Goal: Ask a question: Seek information or help from site administrators or community

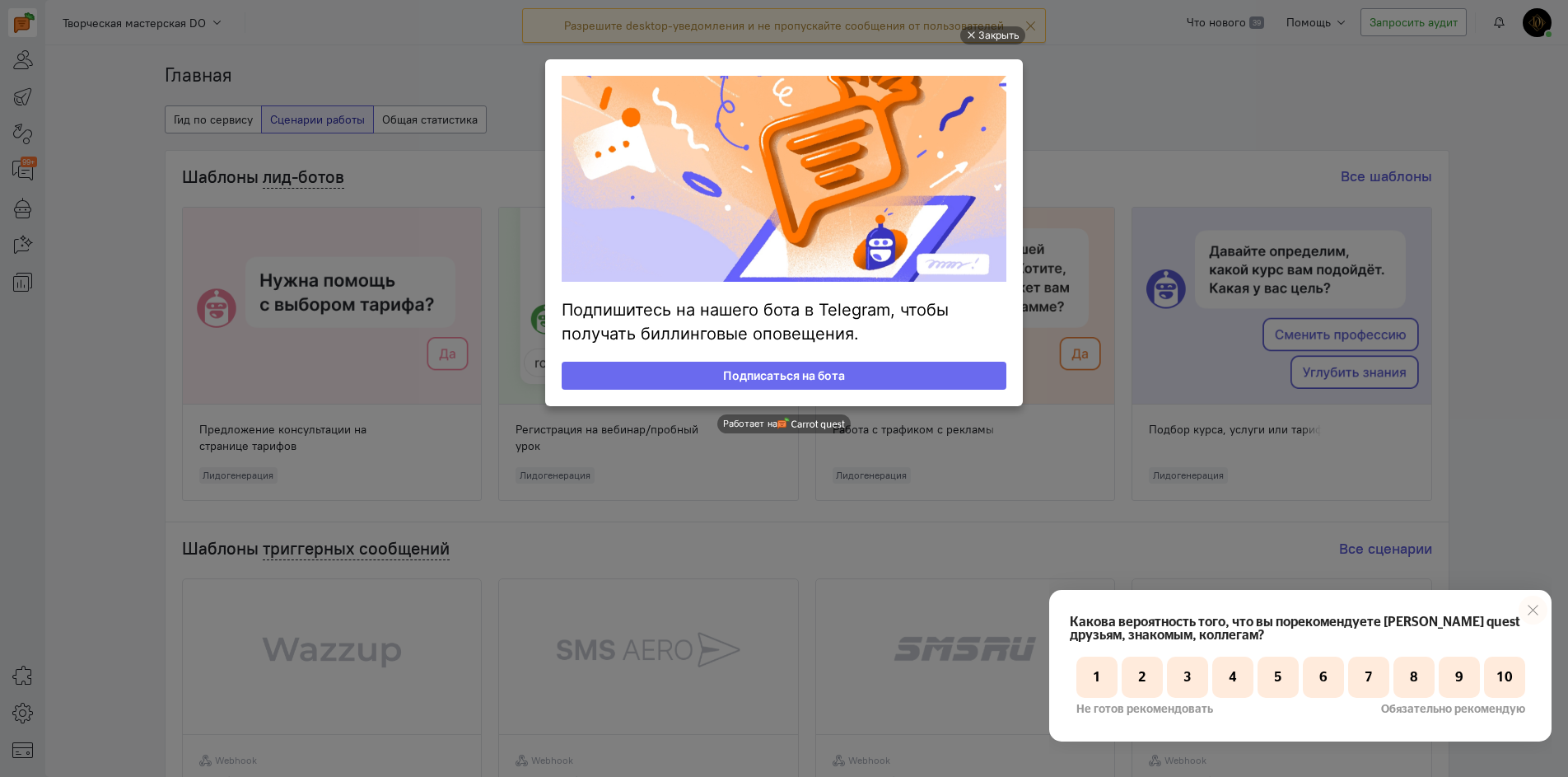
click at [1410, 92] on ul "Закрыть Подпишитесь на нашего бота в Telegram, чтобы получать биллинговые опове…" at bounding box center [784, 390] width 1568 height 777
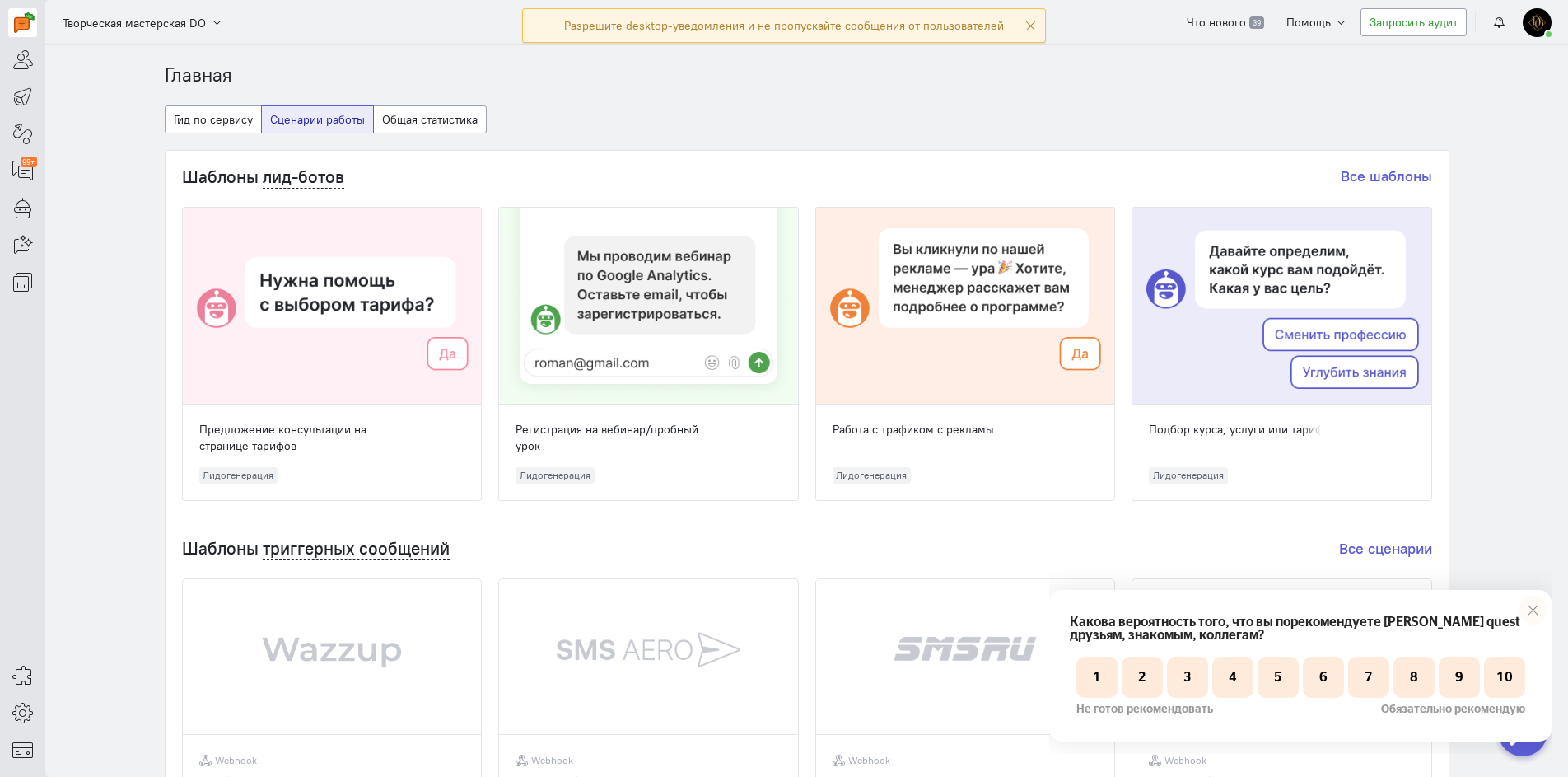
click at [1531, 603] on link at bounding box center [1533, 610] width 29 height 29
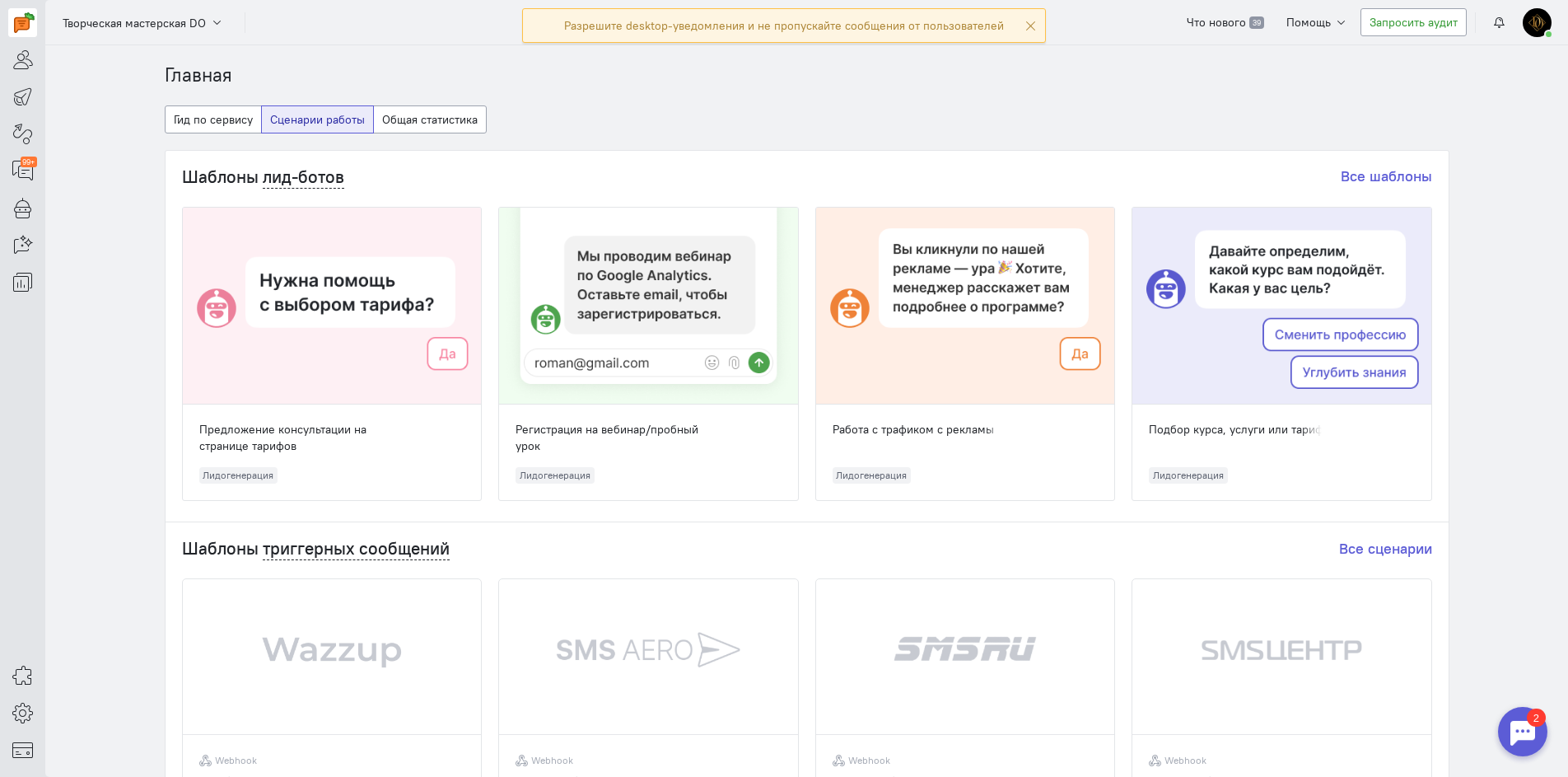
click at [1537, 734] on div at bounding box center [1523, 731] width 50 height 50
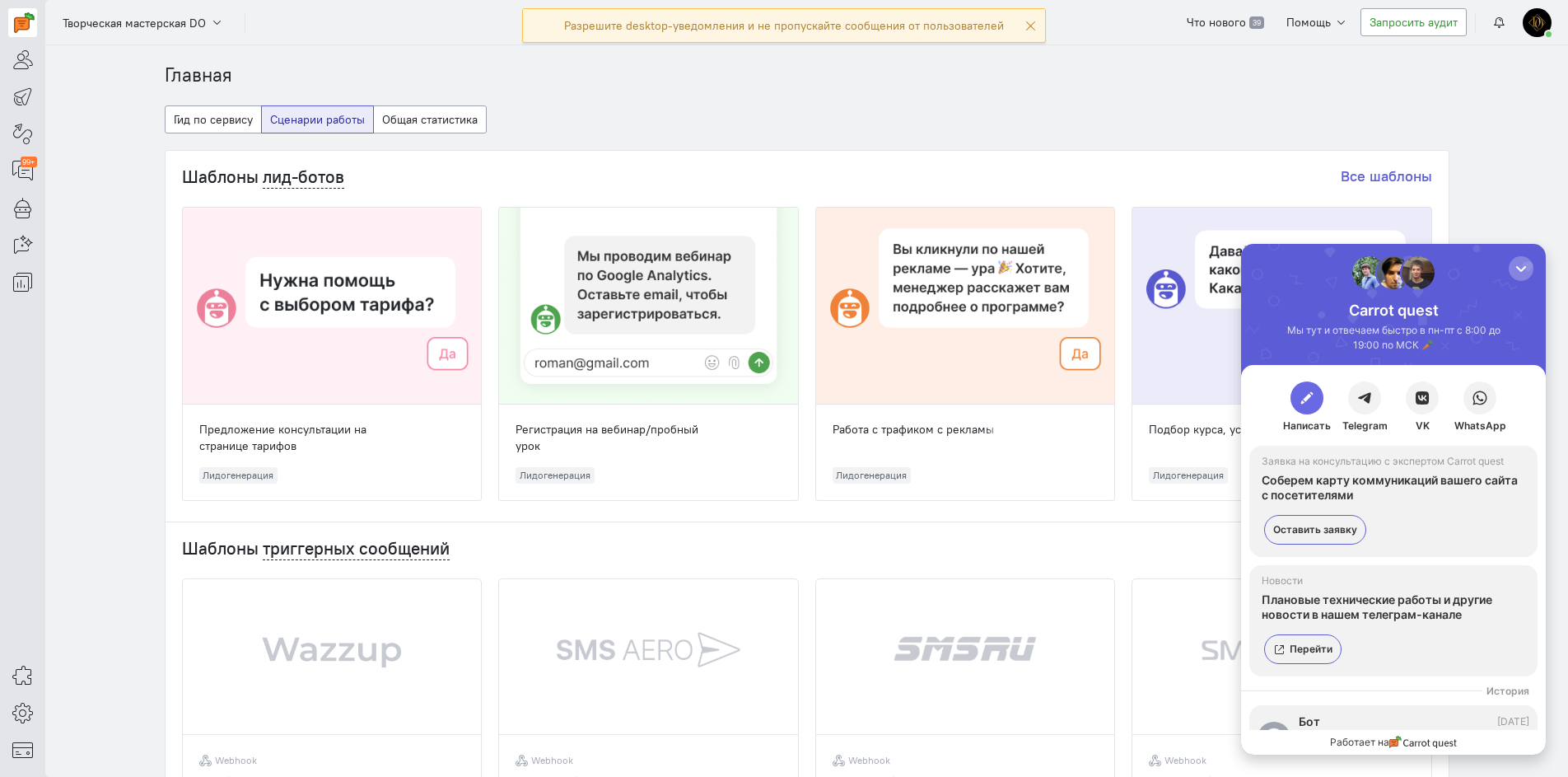
click at [1304, 406] on button "button" at bounding box center [1307, 398] width 33 height 33
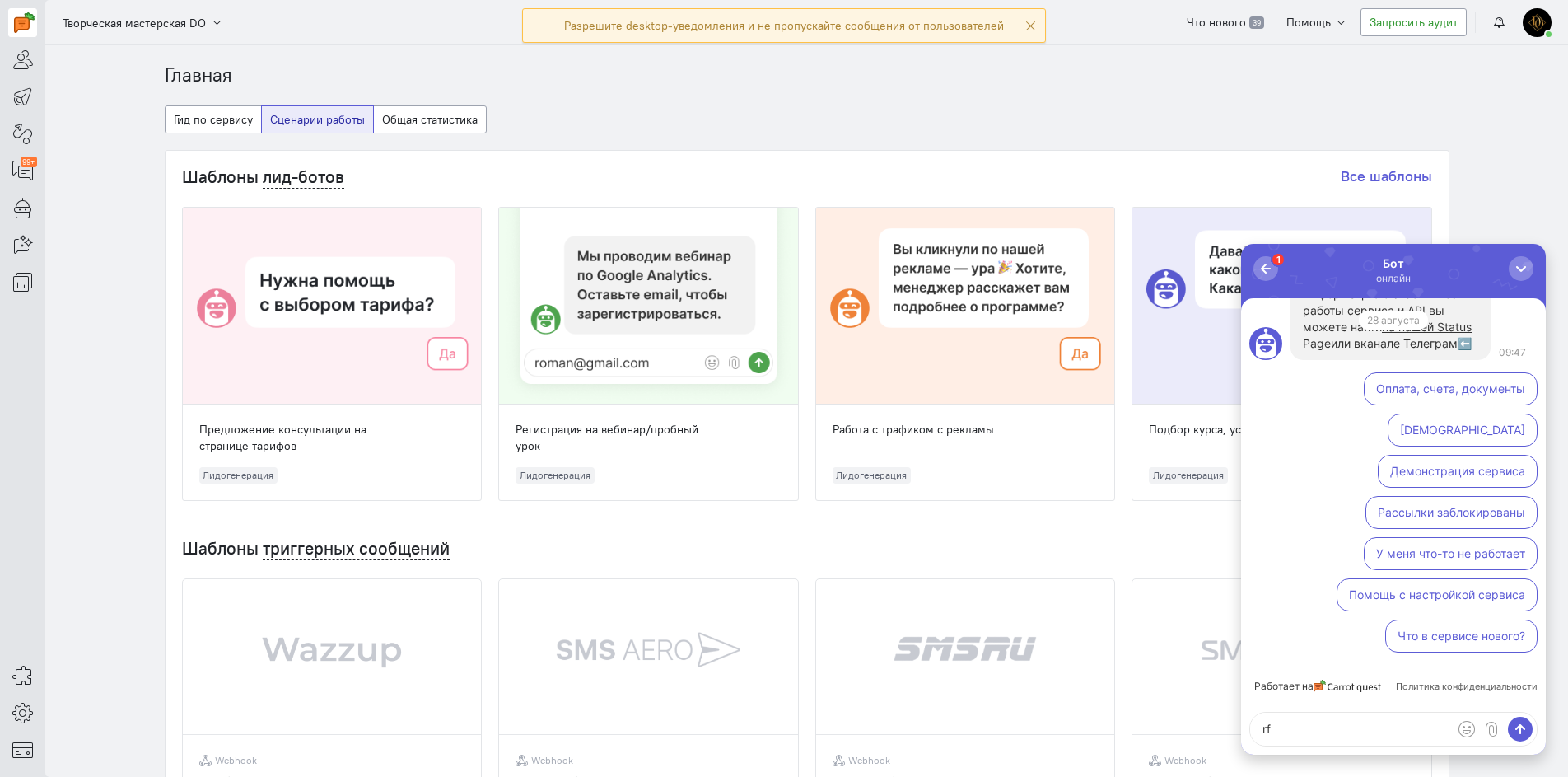
type textarea "r"
type textarea "как запустить рассылку с [PERSON_NAME]"
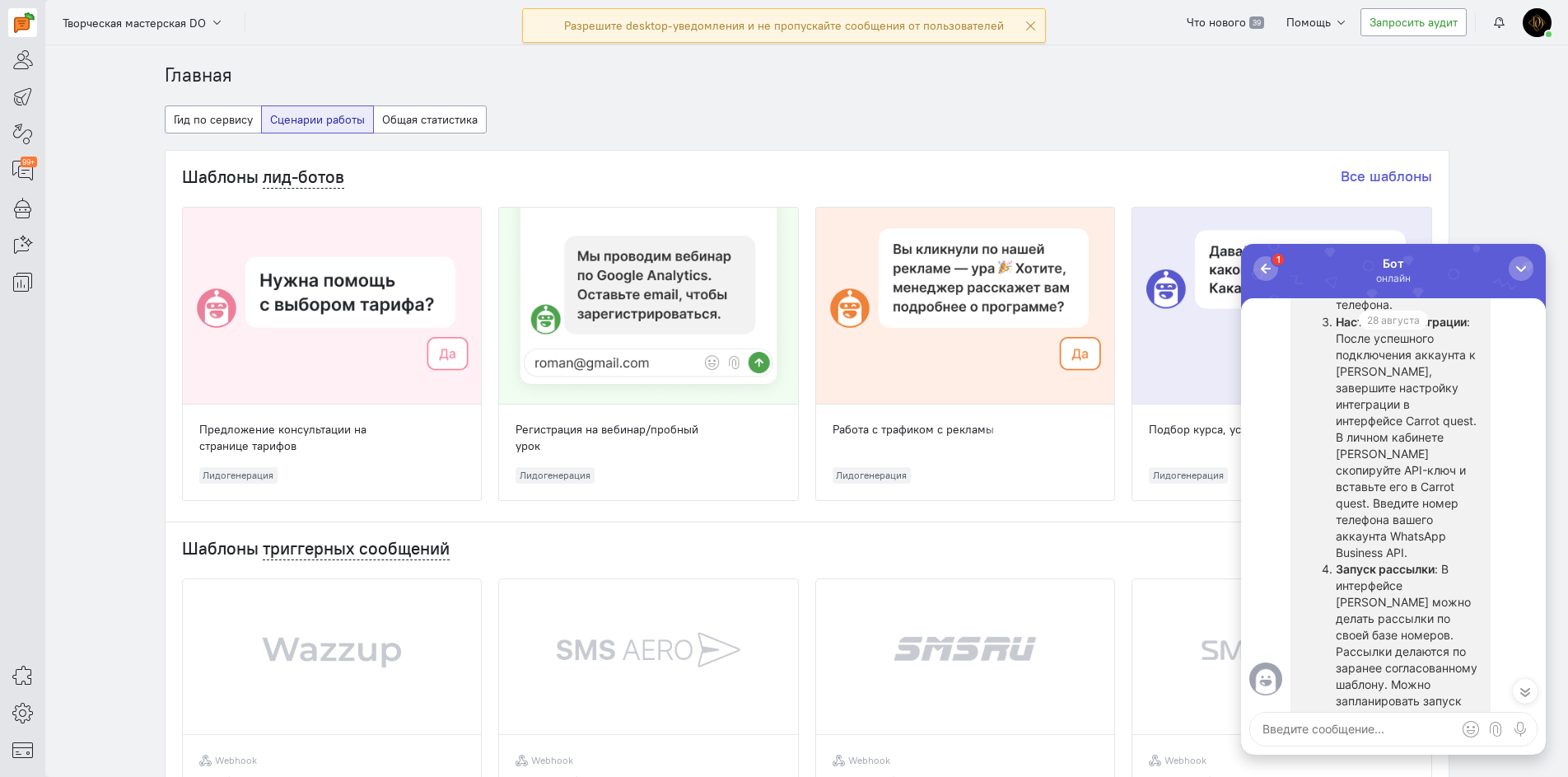
scroll to position [-247, 0]
type textarea "p"
type textarea "зачем интеграця [PERSON_NAME]"
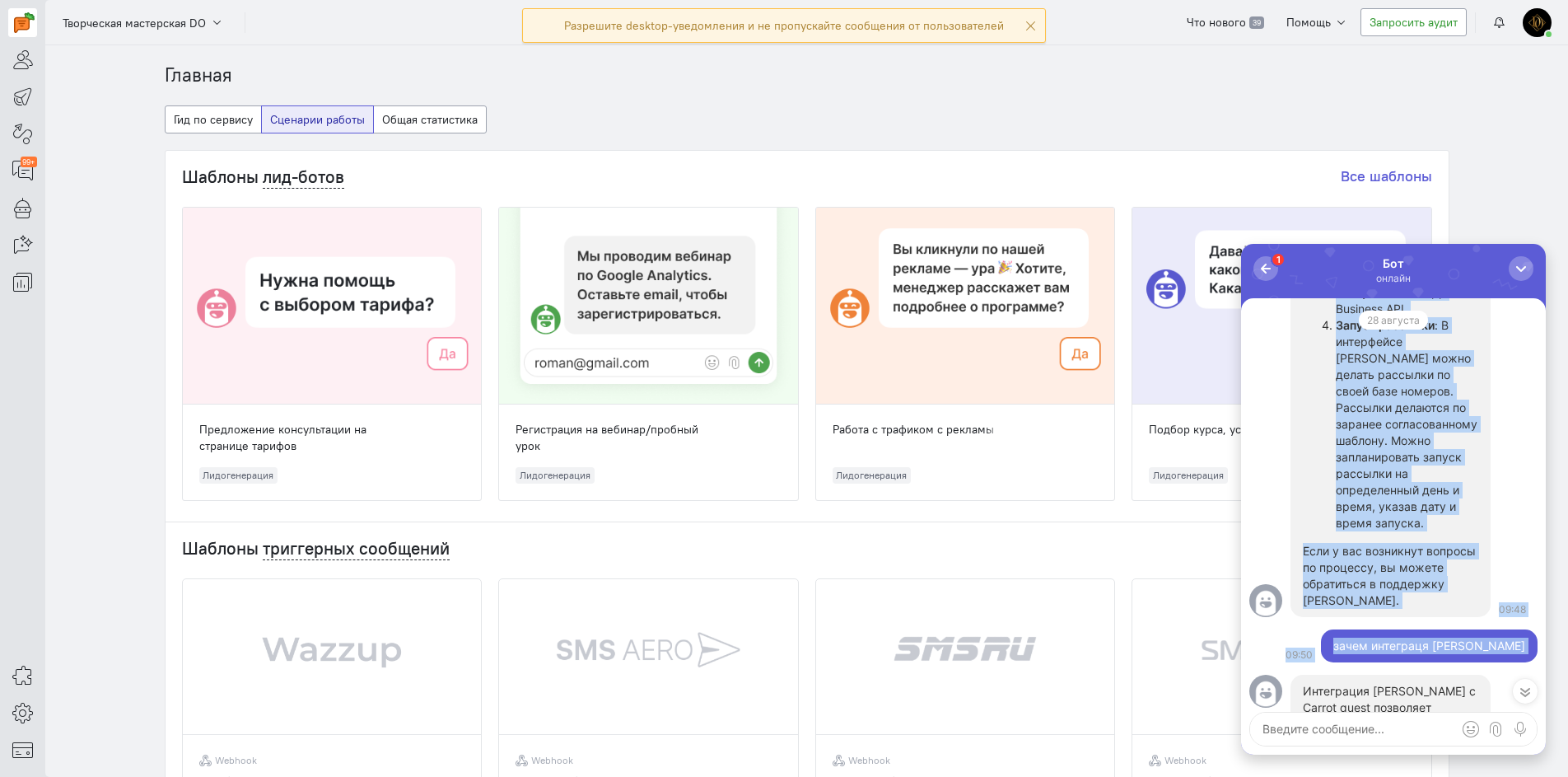
scroll to position [-893, 0]
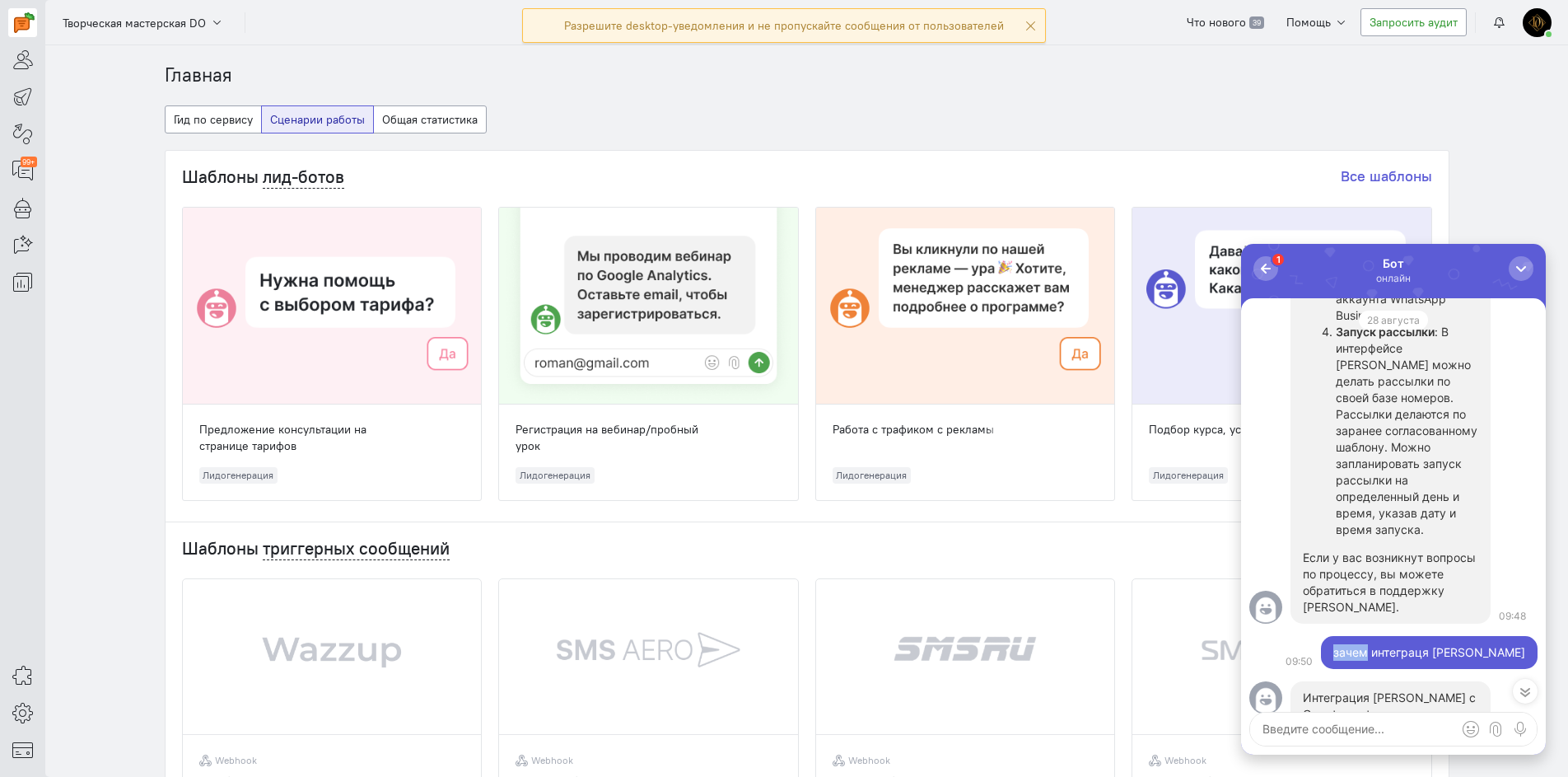
drag, startPoint x: 1407, startPoint y: 635, endPoint x: 1371, endPoint y: 691, distance: 66.6
click at [1371, 691] on div "Интеграция [PERSON_NAME] с Carrot quest позволяет использовать WhatsApp Busines…" at bounding box center [1394, 528] width 289 height 2035
click at [1428, 538] on p "Запуск рассылки : В интерфейсе [PERSON_NAME] можно делать рассылки по своей баз…" at bounding box center [1407, 431] width 142 height 215
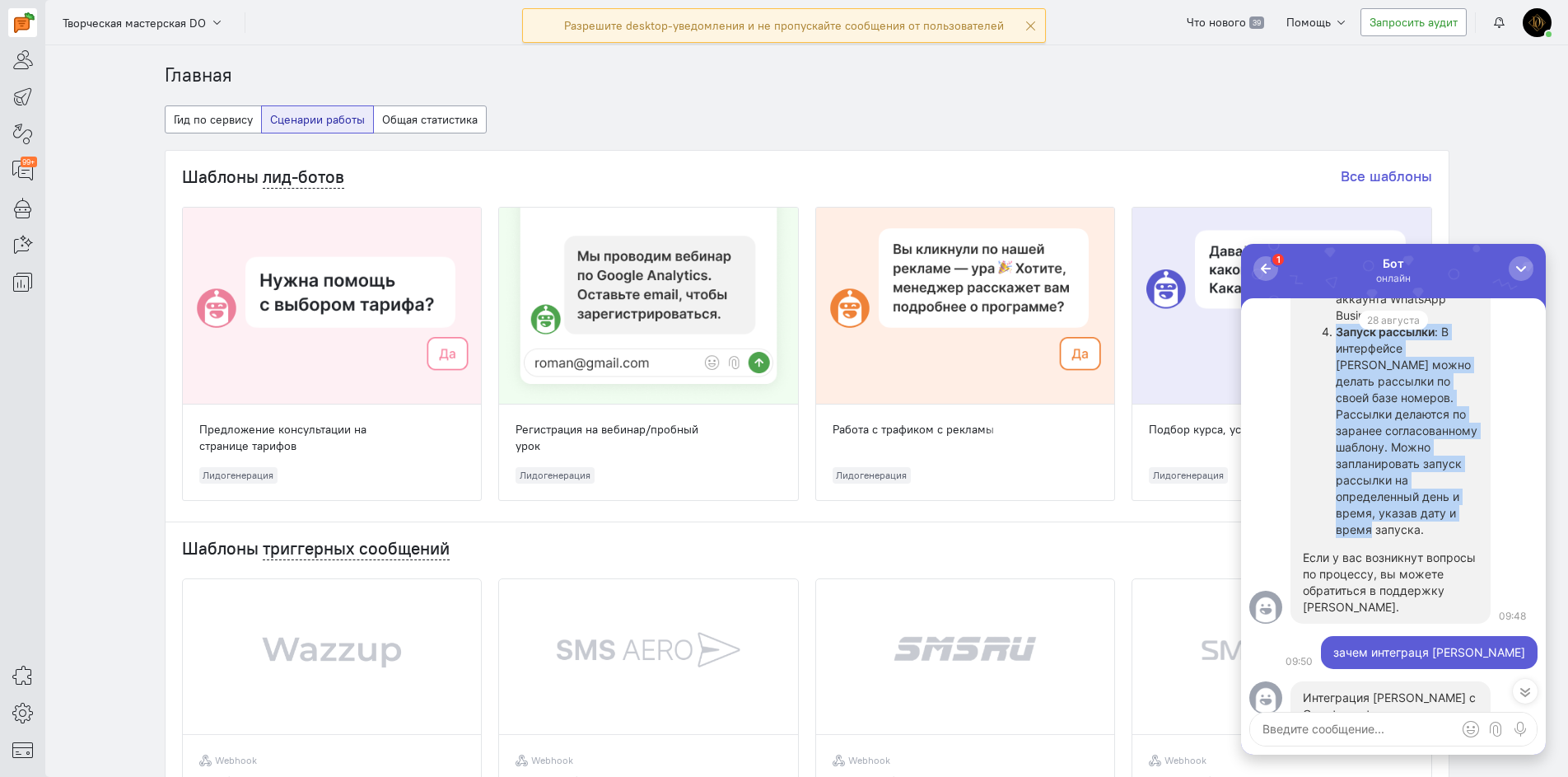
drag, startPoint x: 1427, startPoint y: 562, endPoint x: 1339, endPoint y: 383, distance: 199.5
click at [1339, 383] on p "Запуск рассылки : В интерфейсе [PERSON_NAME] можно делать рассылки по своей баз…" at bounding box center [1407, 431] width 142 height 215
copy p "Запуск рассылки : В интерфейсе [PERSON_NAME] можно делать рассылки по своей баз…"
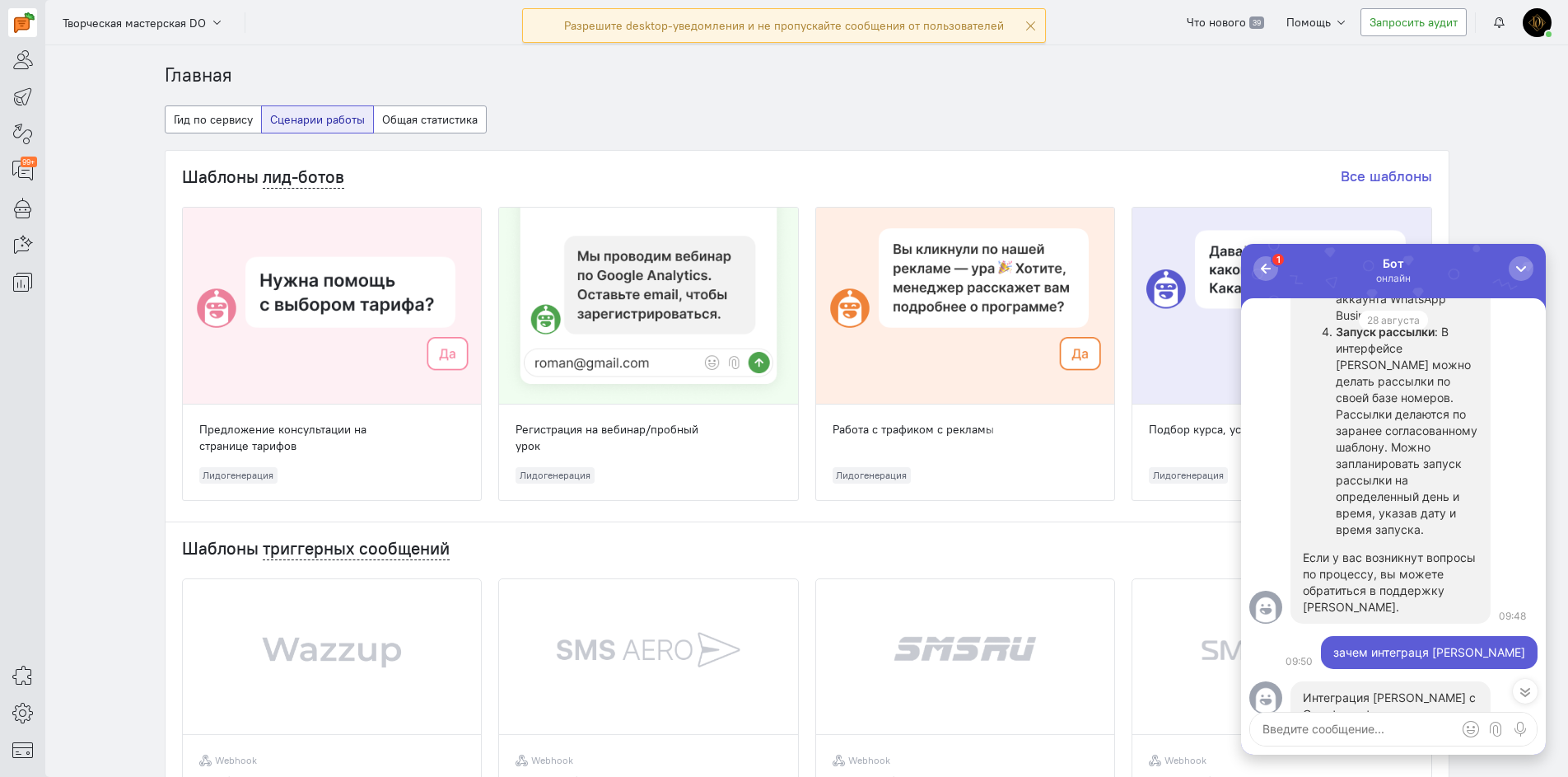
click at [1518, 690] on icon at bounding box center [1525, 691] width 17 height 17
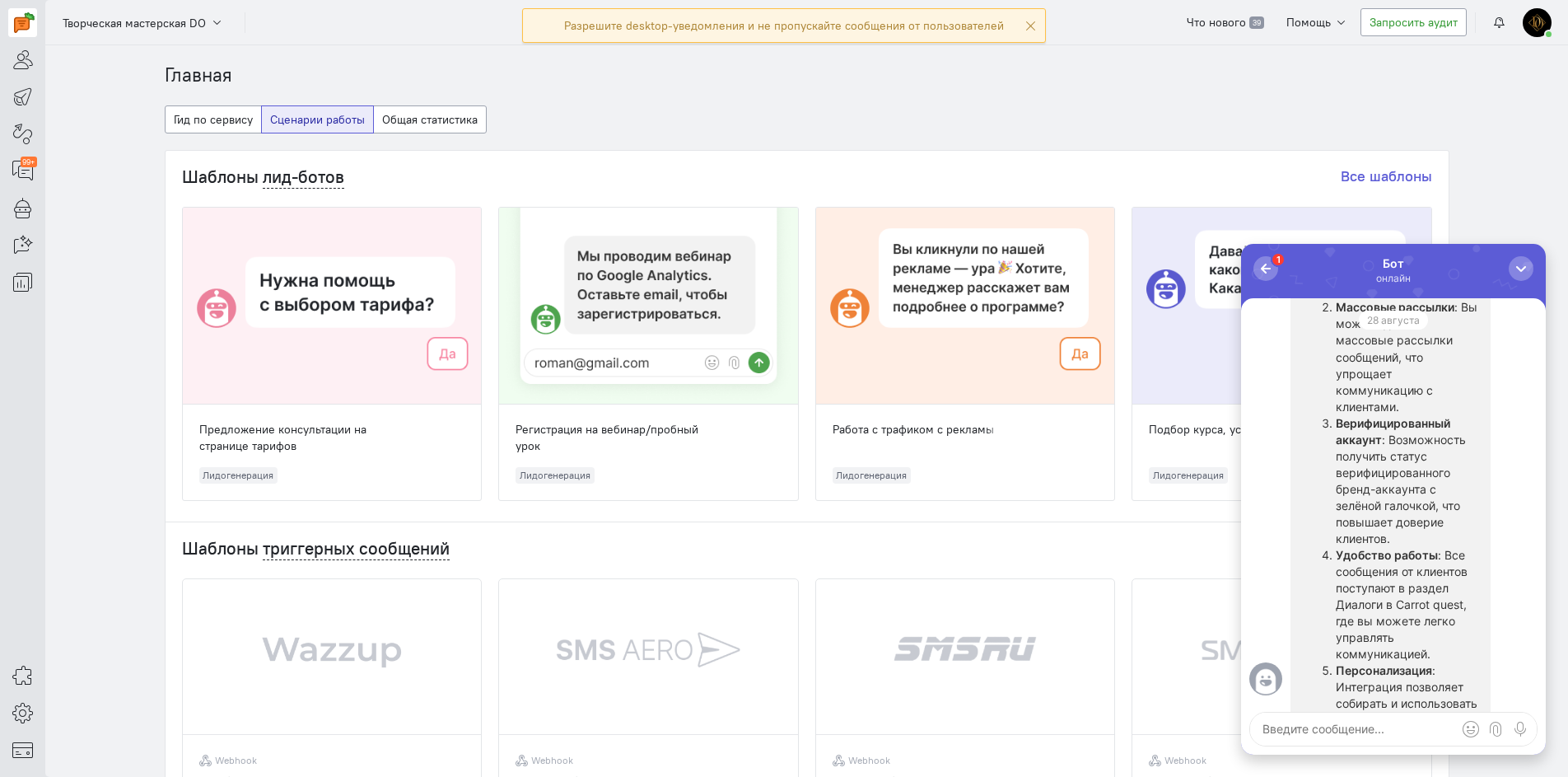
scroll to position [0, 0]
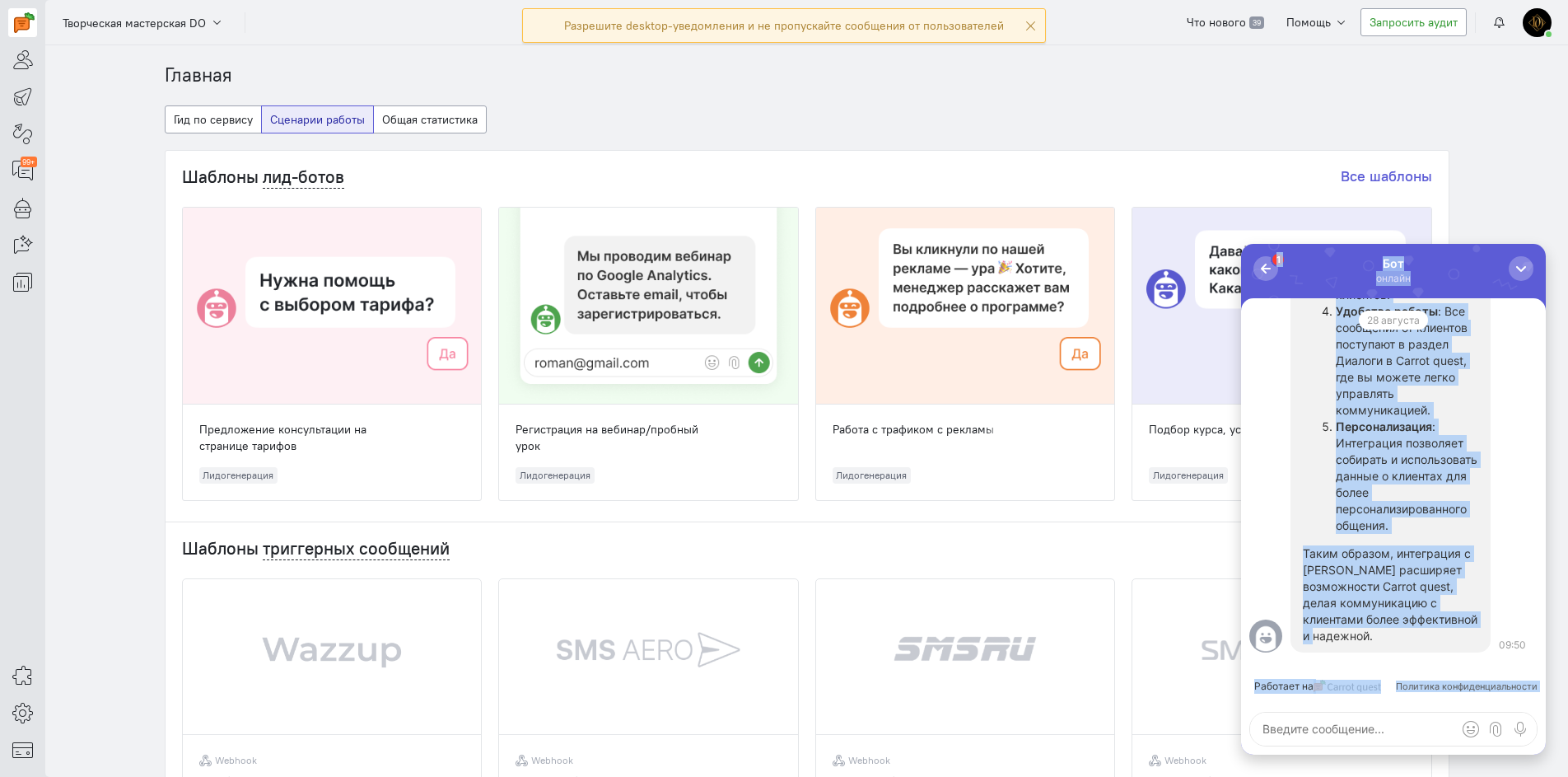
drag, startPoint x: 1370, startPoint y: 632, endPoint x: 1135, endPoint y: 701, distance: 244.9
click at [1241, 701] on html "1 Бот онлайн Работает на Политика конфиденциальности Интеграция [PERSON_NAME] с…" at bounding box center [1393, 500] width 304 height 511
copy div "1 Lor ipsumd Sitametc ad Elitsedd eiusmodtemporincid Utlaboreet Dolo m Aliqua e…"
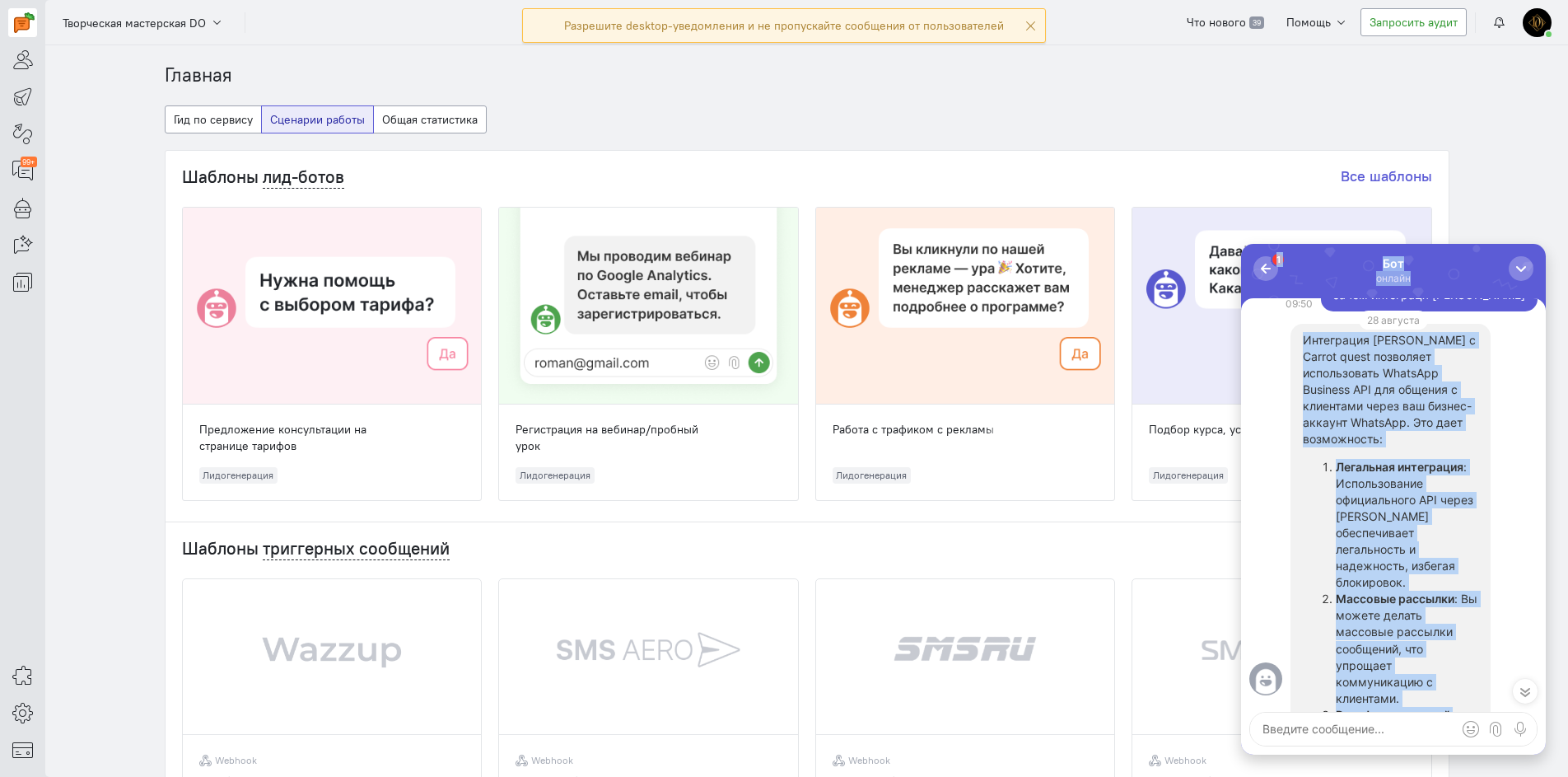
scroll to position [-576, 0]
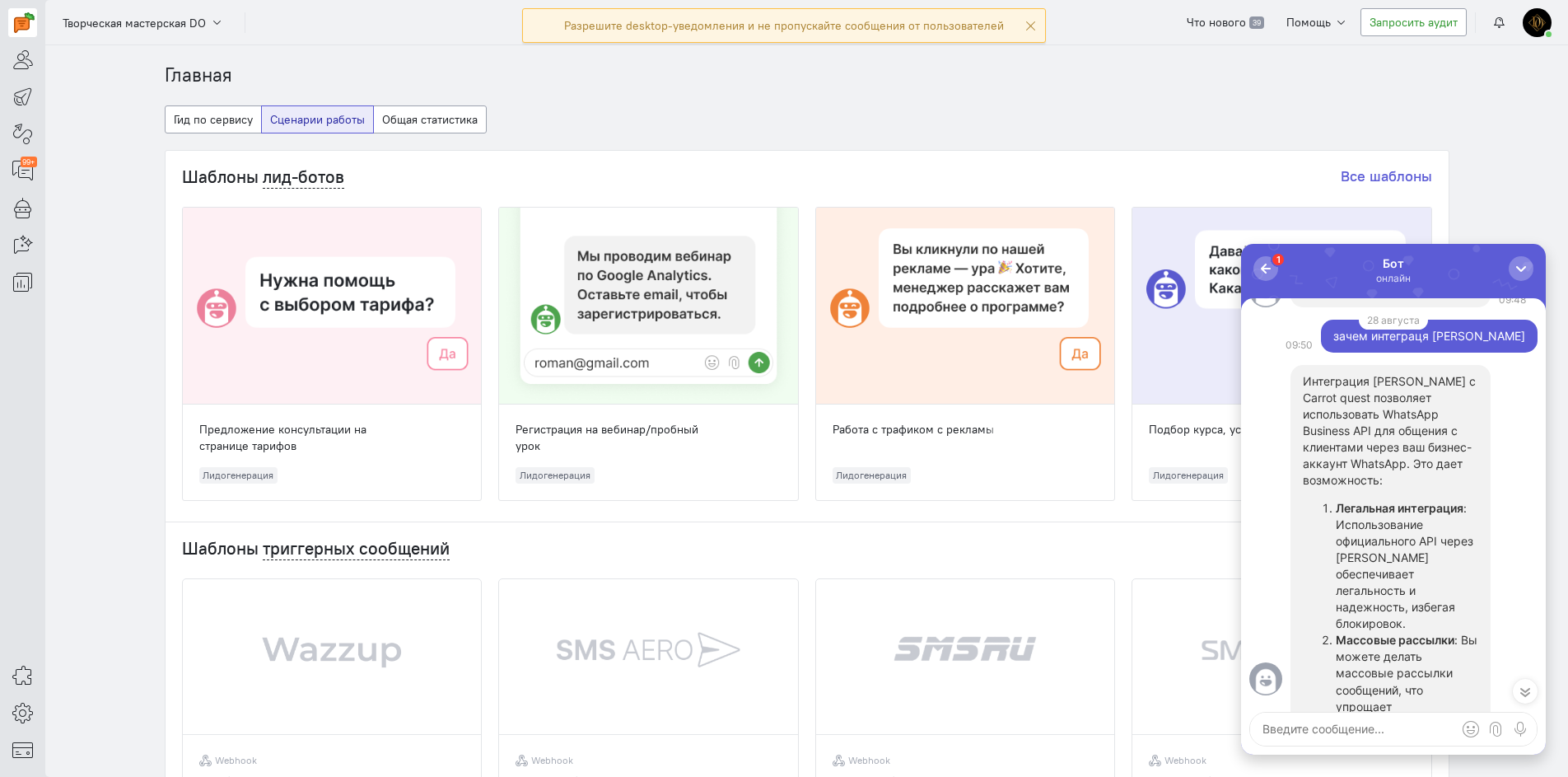
click at [1522, 700] on div at bounding box center [1525, 691] width 24 height 24
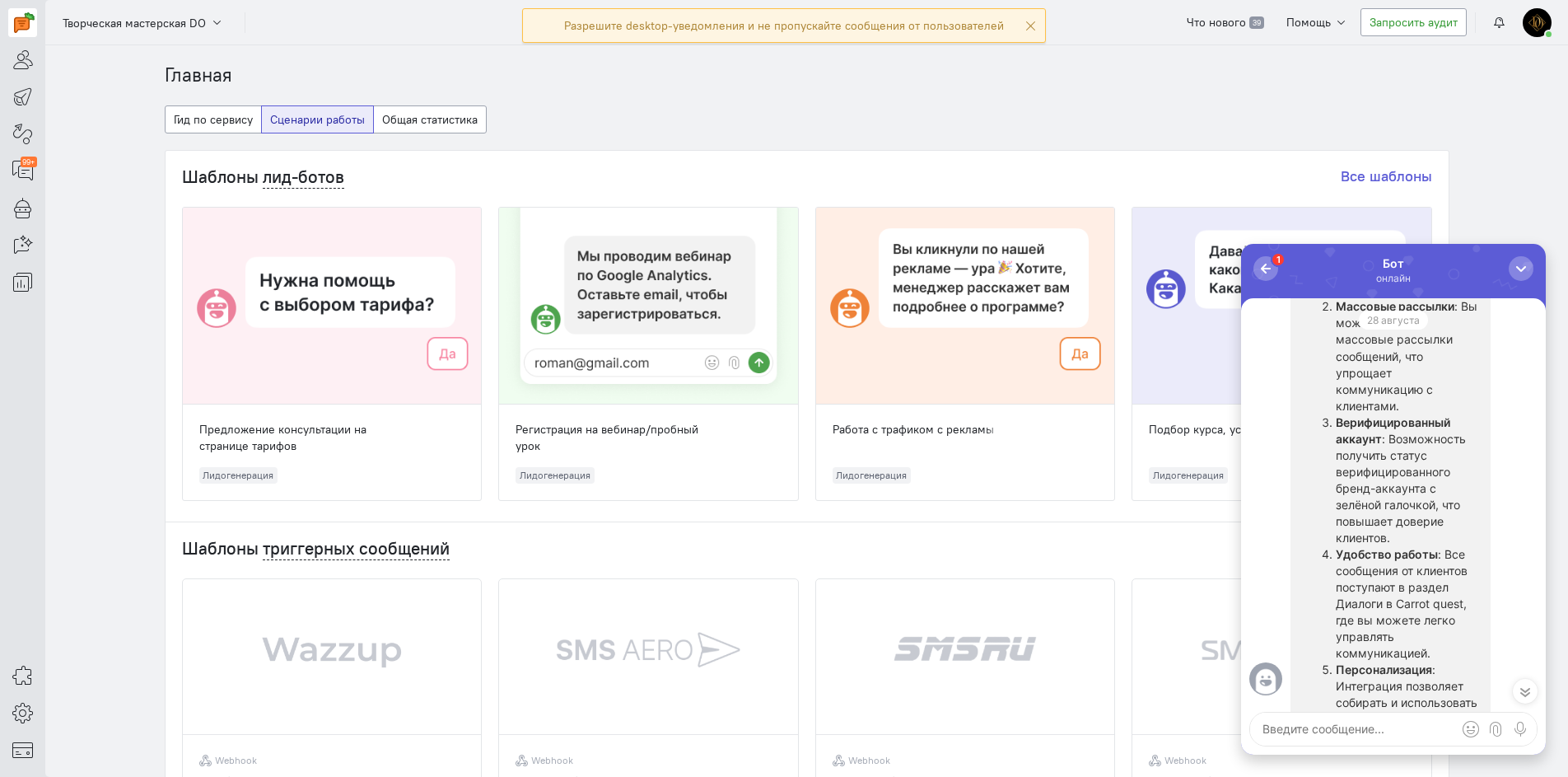
scroll to position [-247, 0]
click at [1296, 739] on textarea at bounding box center [1394, 729] width 287 height 33
type textarea "зачем сервис wazzup"
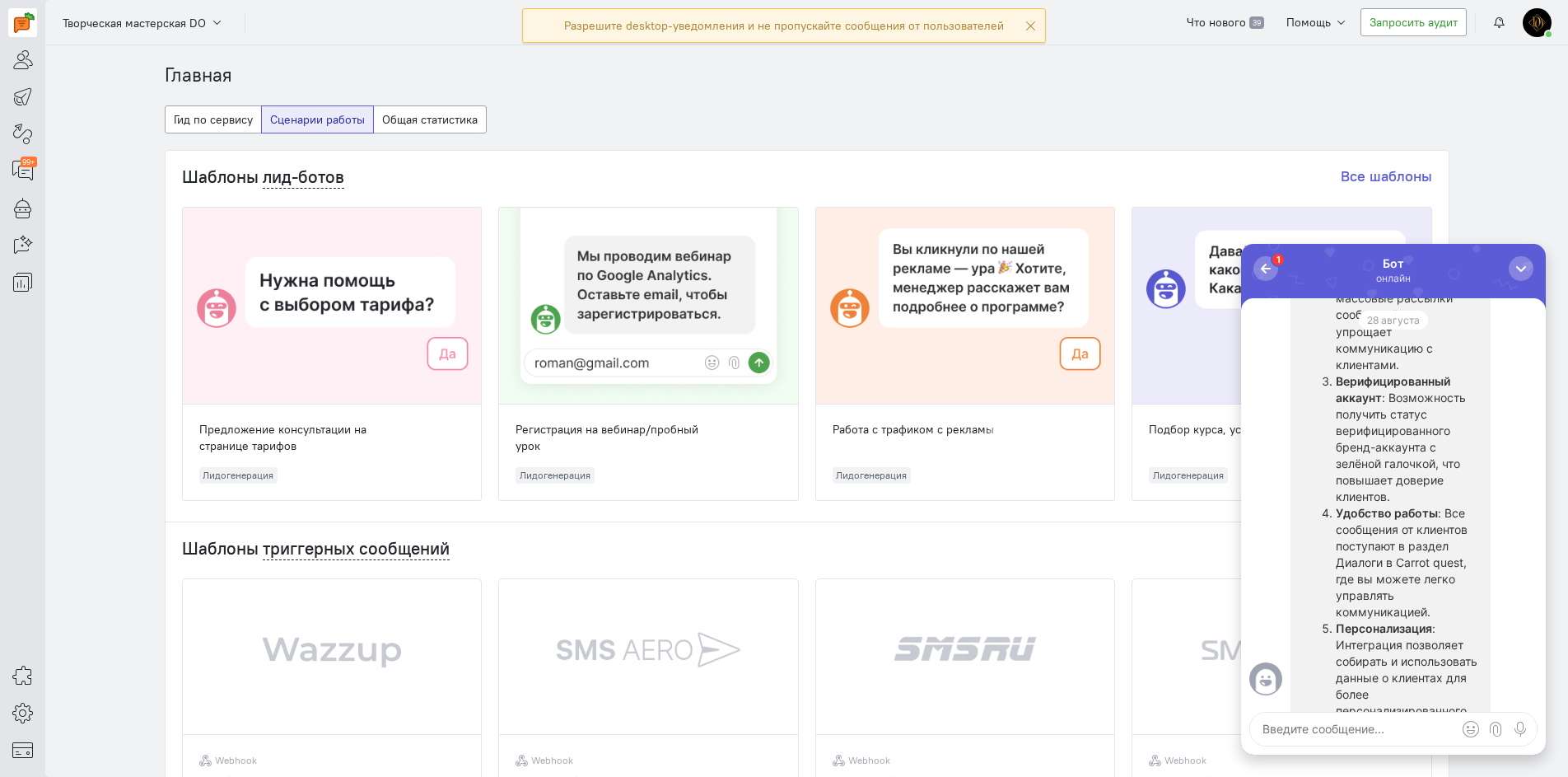
scroll to position [0, 0]
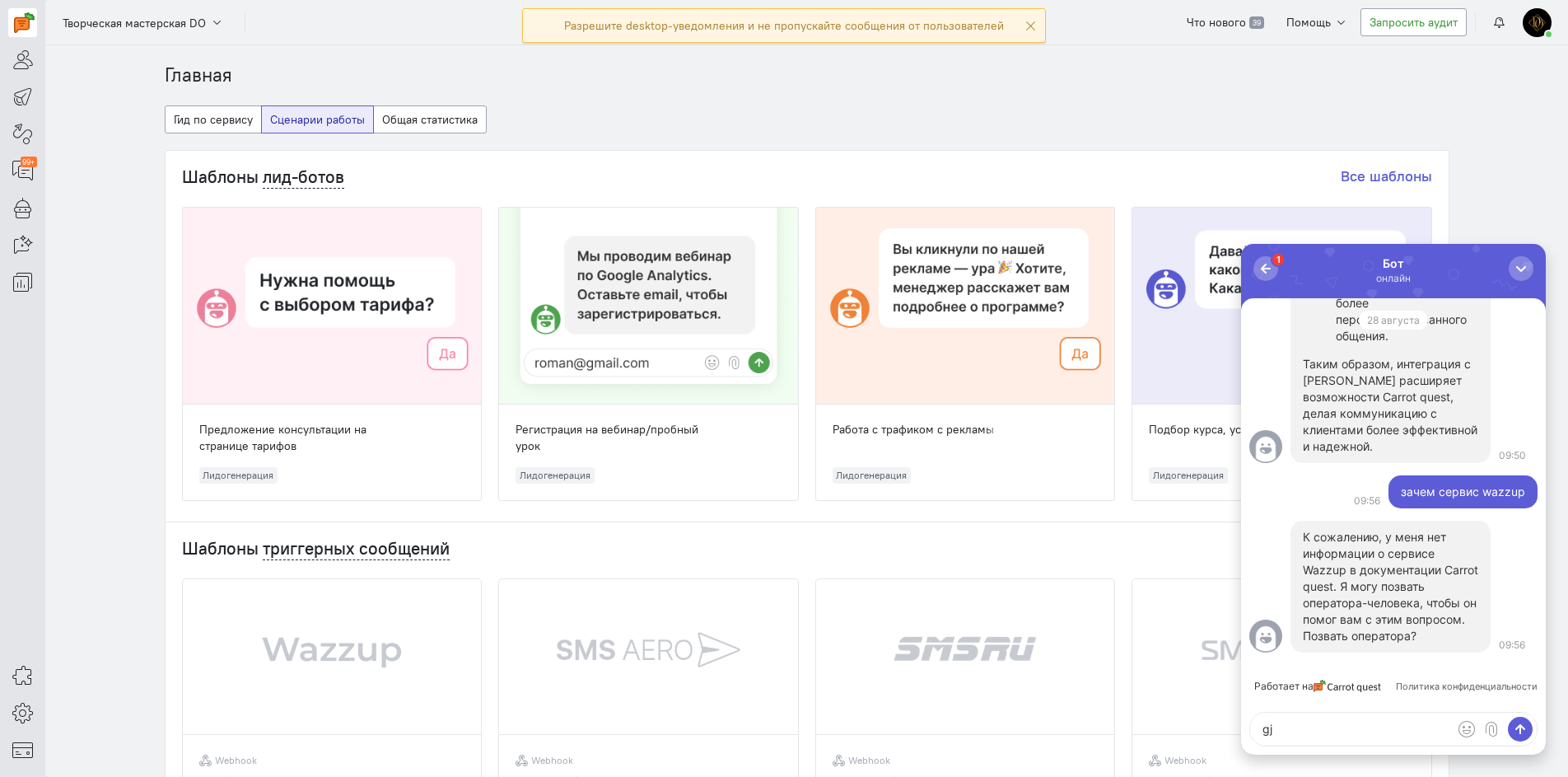
type textarea "g"
type textarea "позови"
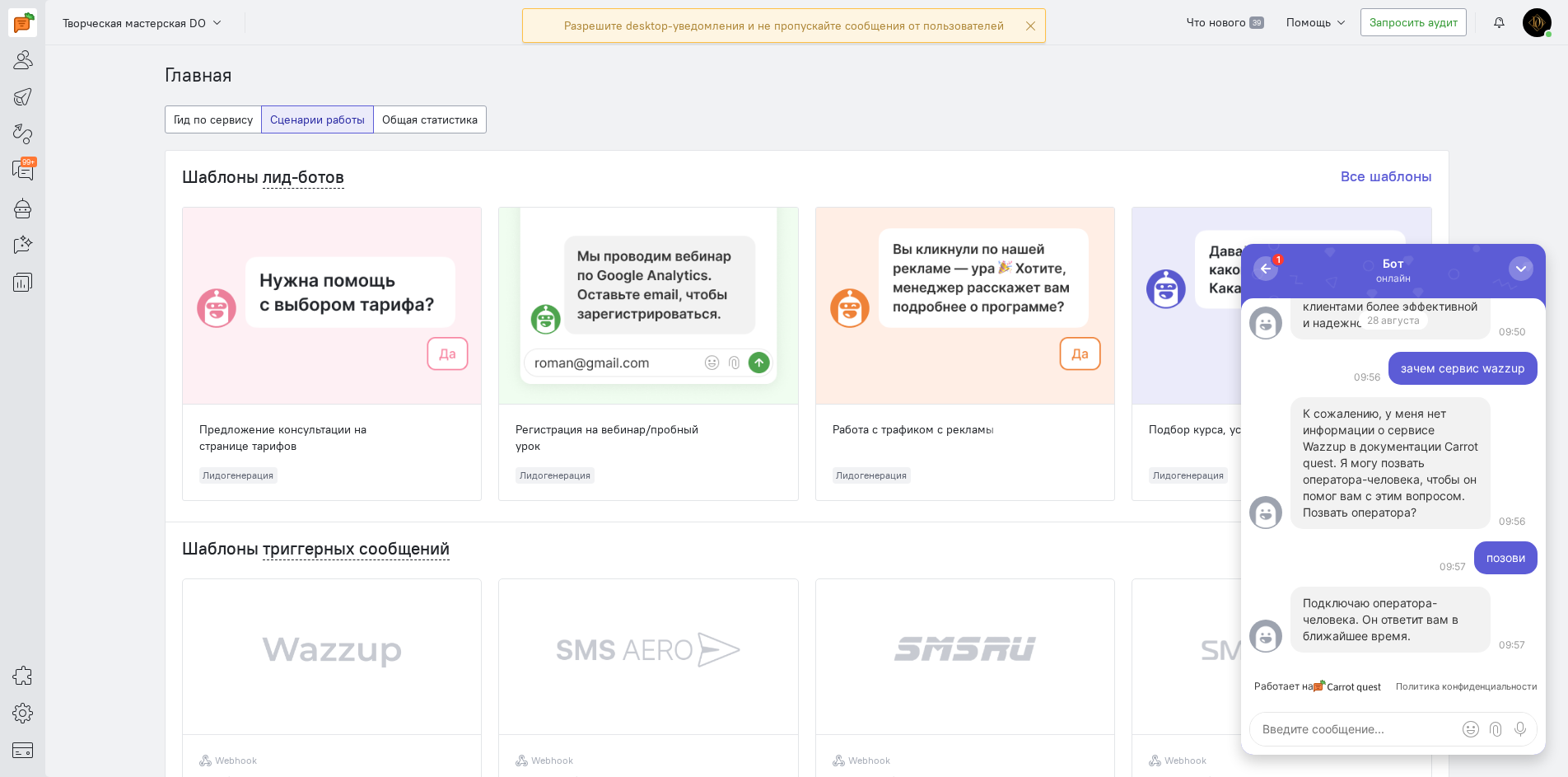
click at [1288, 744] on textarea at bounding box center [1394, 729] width 287 height 33
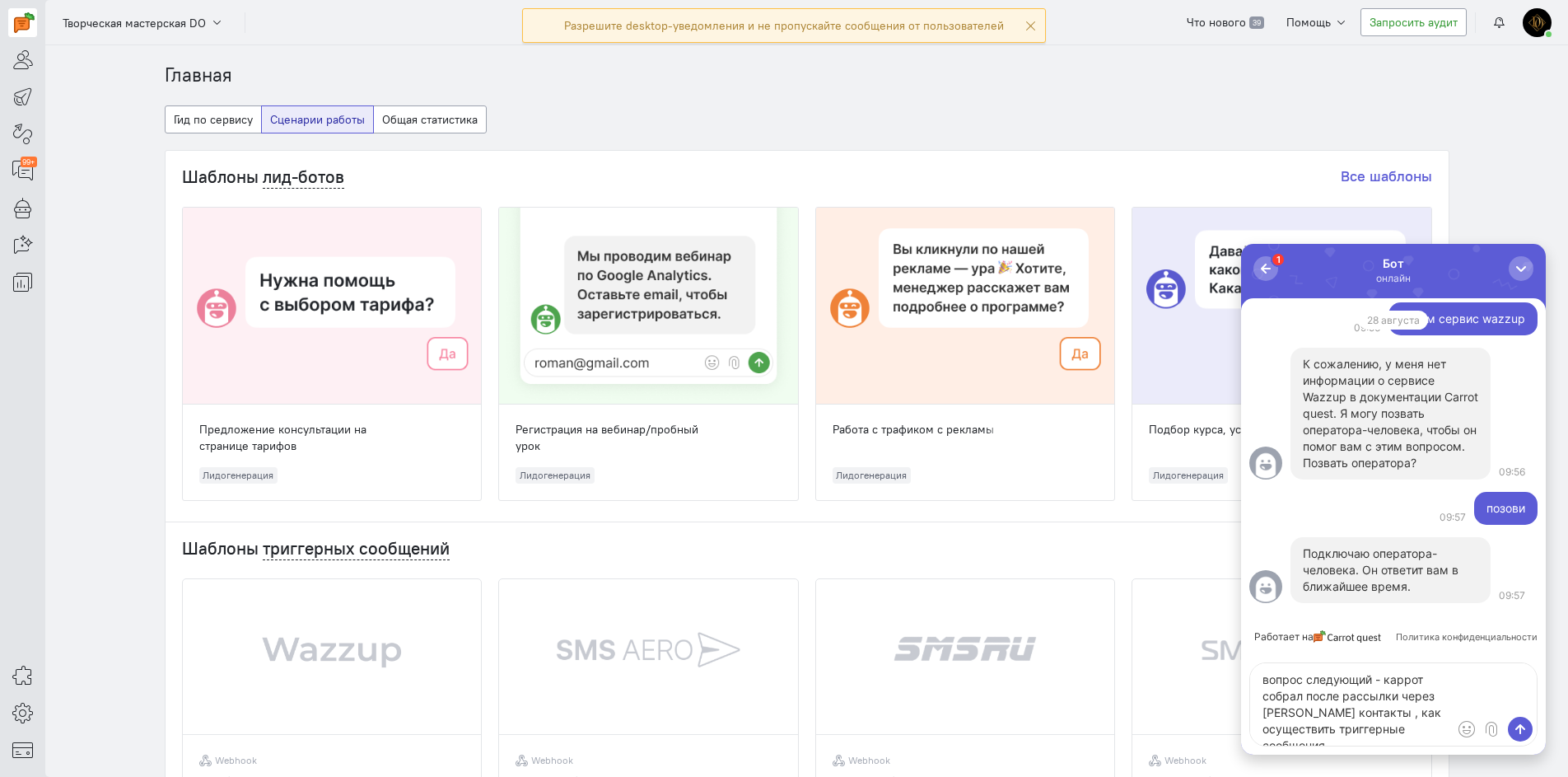
type textarea "вопрос следующий - каррот собрал после рассылки через [PERSON_NAME] контакты , …"
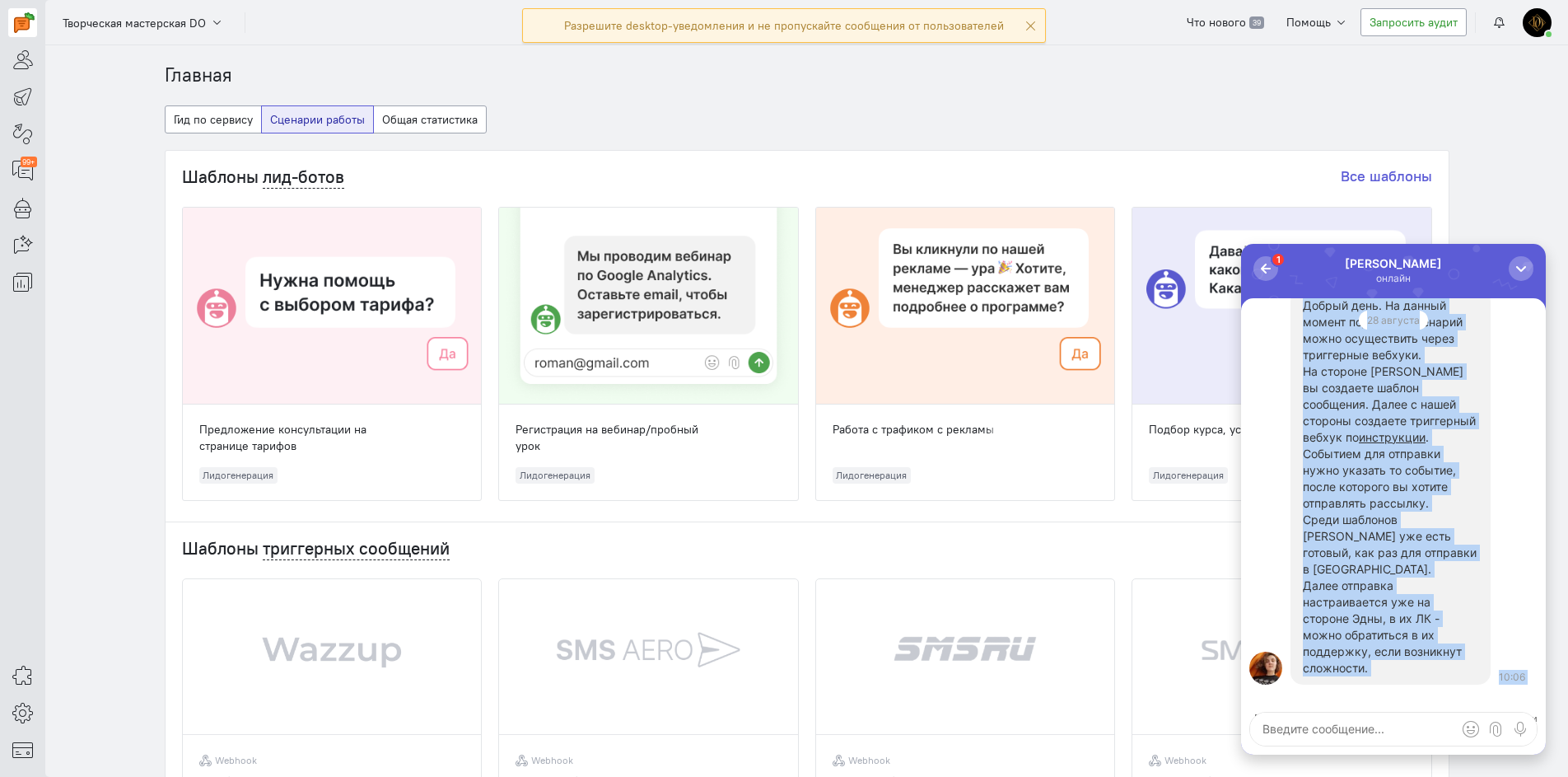
scroll to position [1, 0]
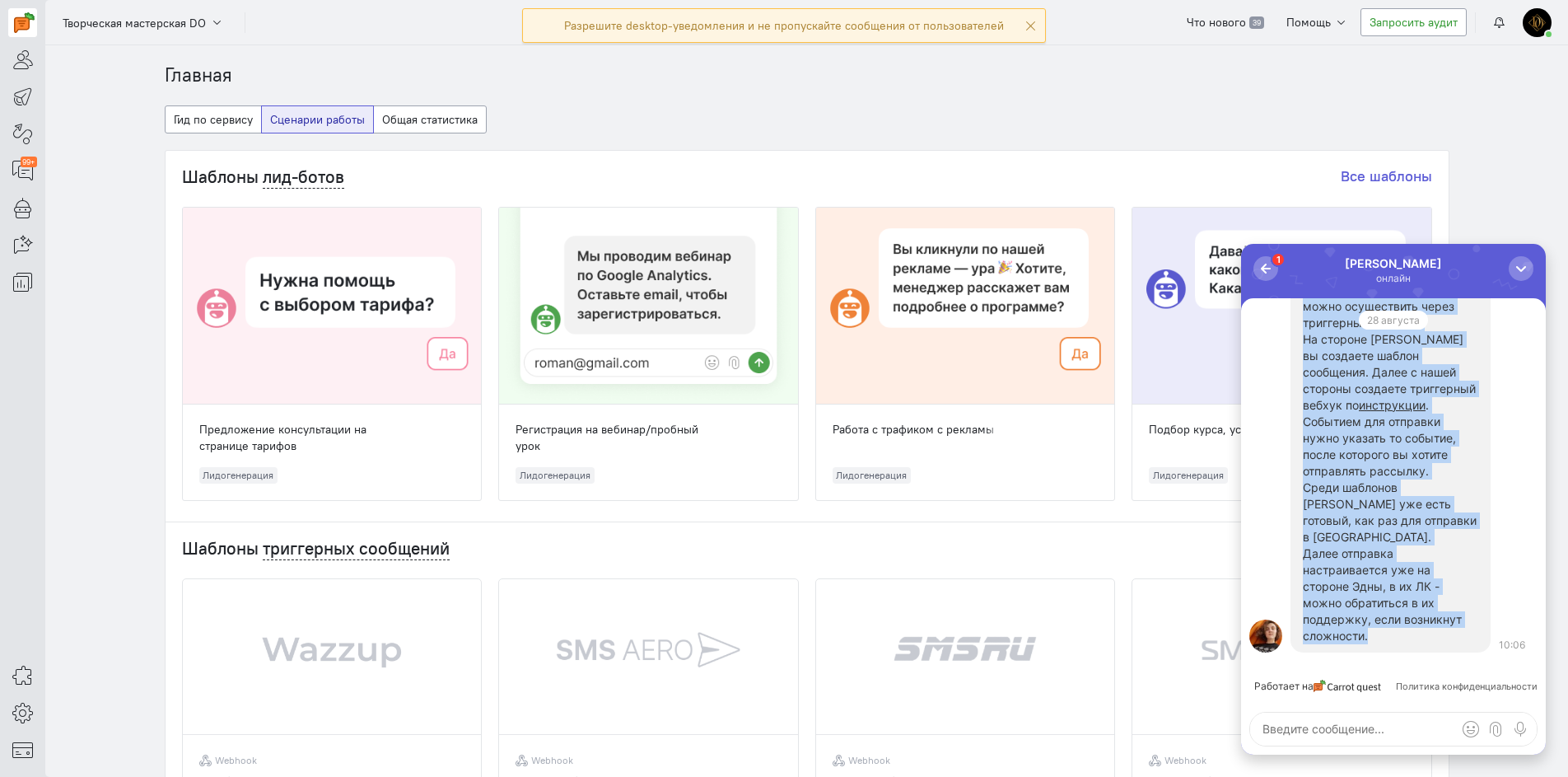
drag, startPoint x: 1307, startPoint y: 475, endPoint x: 1381, endPoint y: 633, distance: 174.5
click at [1381, 633] on div "Добрый день. На данный момент подобный сценарий можно осуществить через триггер…" at bounding box center [1390, 454] width 175 height 378
copy div "Добрый день. На данный момент подобный сценарий можно осуществить через триггер…"
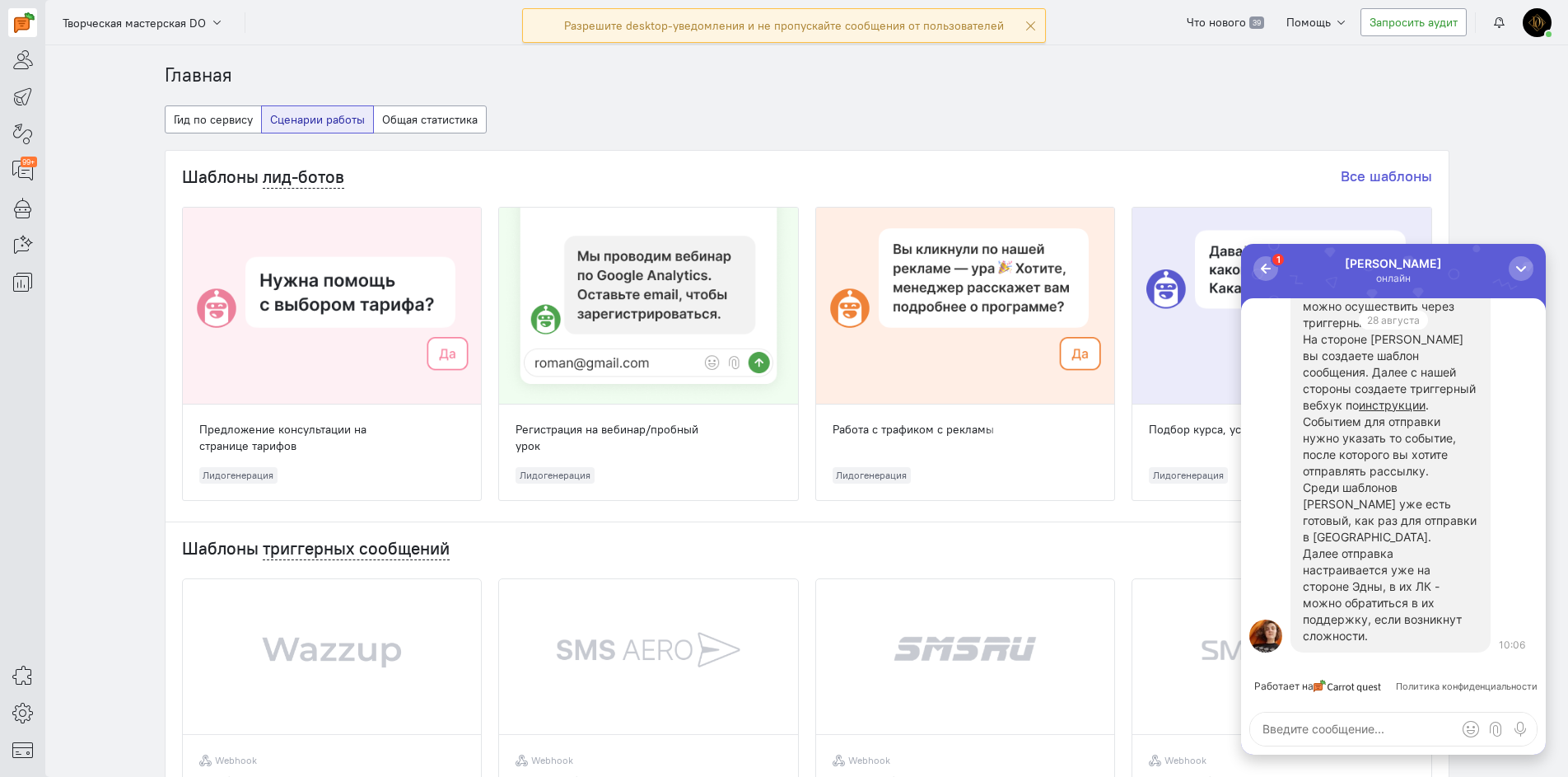
click at [1446, 720] on textarea at bounding box center [1394, 729] width 287 height 33
type textarea "p"
type textarea "зачем wazzup"
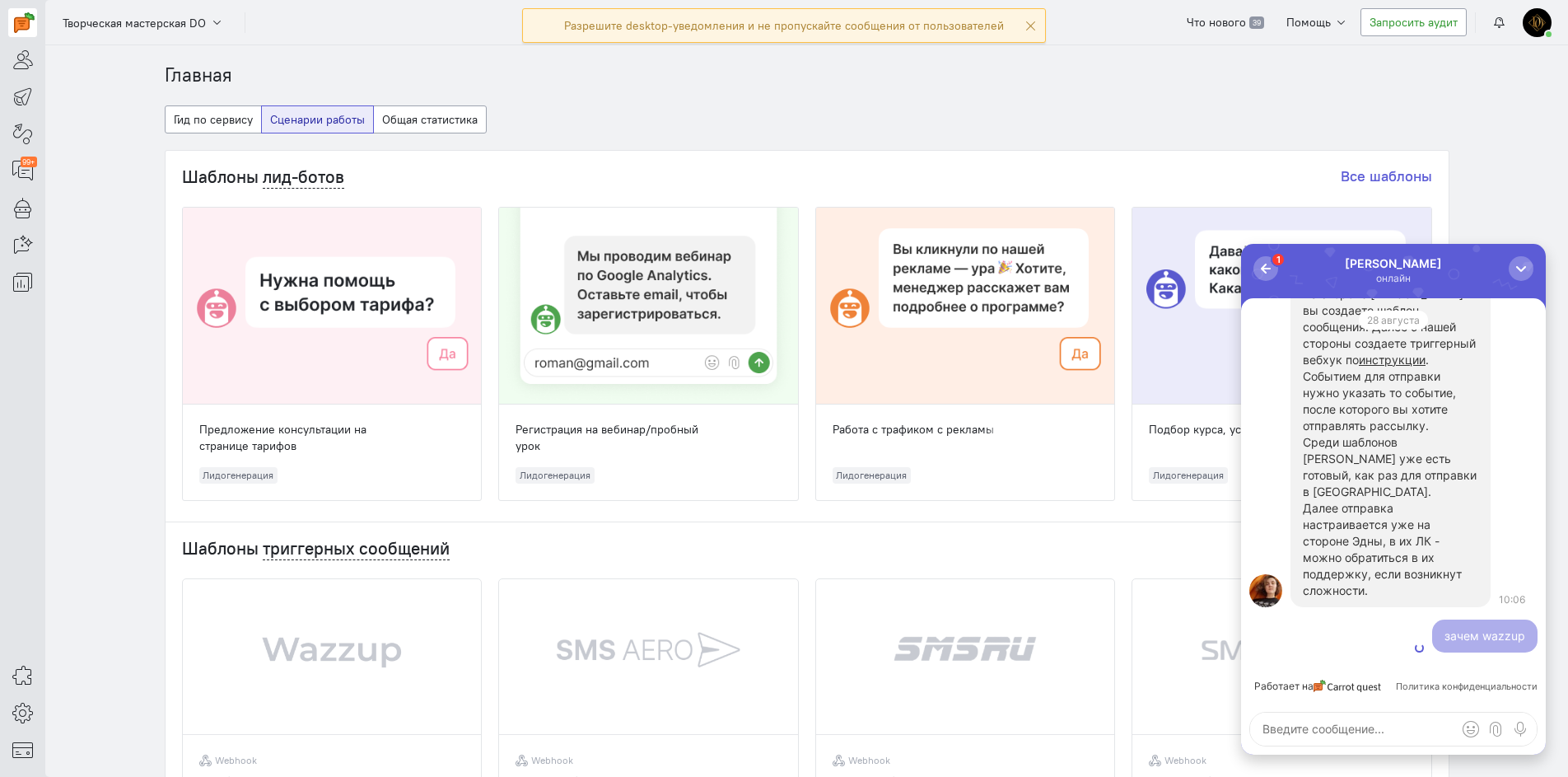
scroll to position [0, 0]
